Goal: Task Accomplishment & Management: Manage account settings

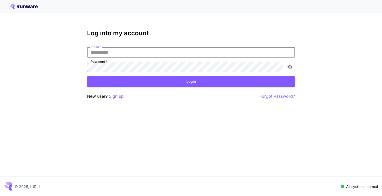
click at [112, 55] on input "Email   *" at bounding box center [191, 52] width 208 height 10
click at [122, 55] on input "Email   *" at bounding box center [191, 52] width 208 height 10
type input "**********"
click at [184, 76] on button "Login" at bounding box center [191, 81] width 208 height 11
